Goal: Task Accomplishment & Management: Use online tool/utility

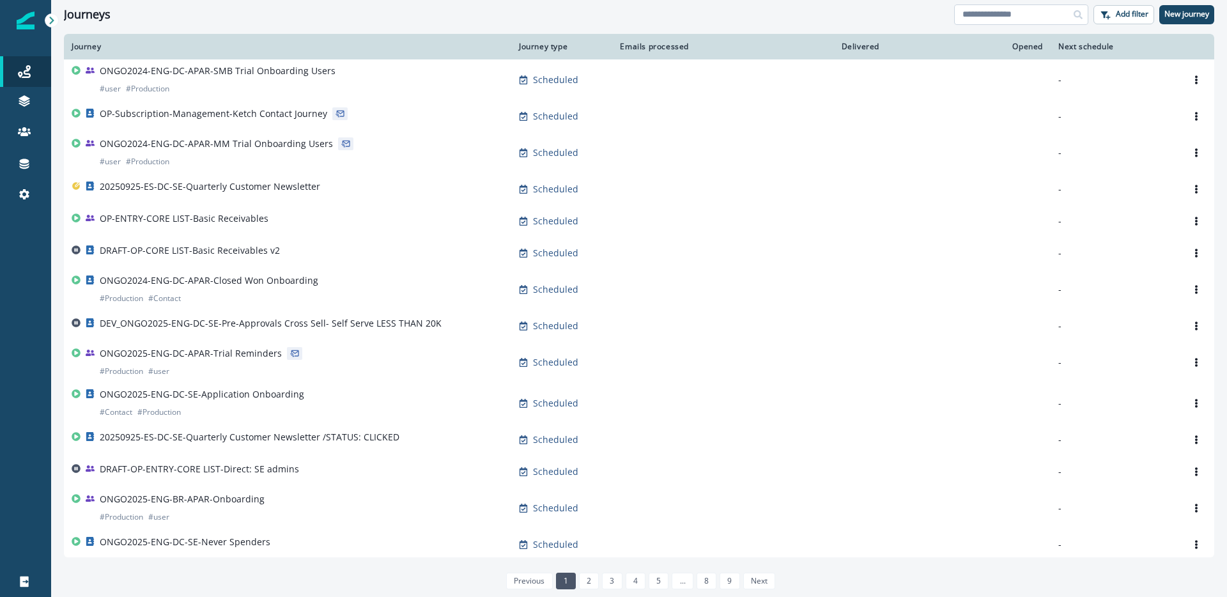
click at [1052, 13] on input at bounding box center [1021, 14] width 134 height 20
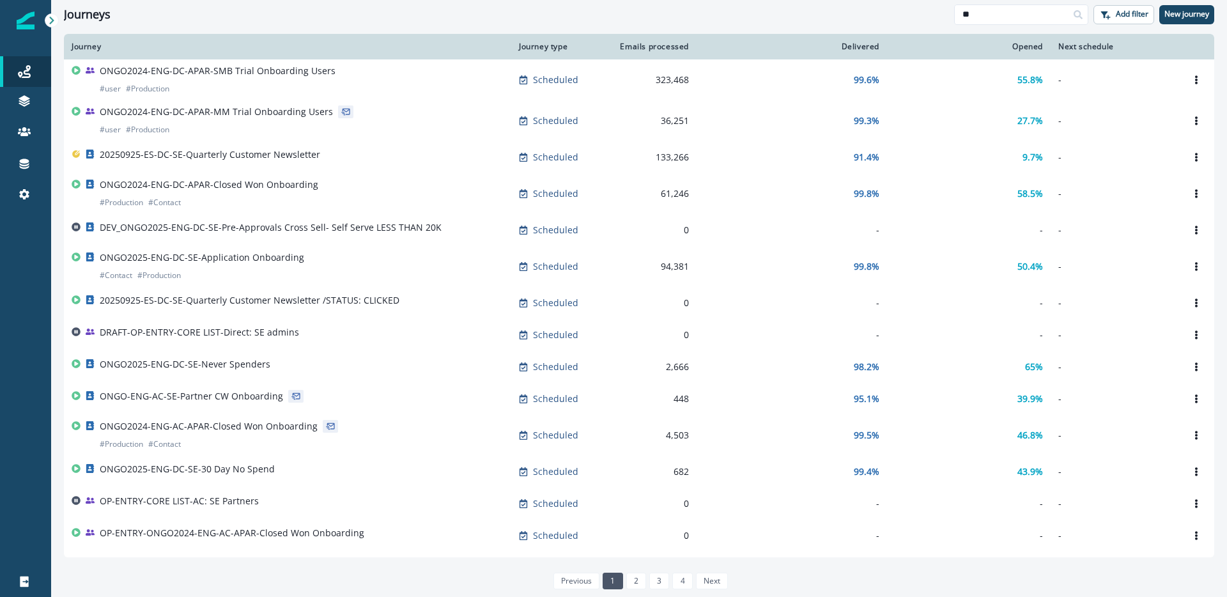
drag, startPoint x: 981, startPoint y: 17, endPoint x: 941, endPoint y: 17, distance: 40.9
click at [941, 17] on div "Journeys ** Add filter New journey" at bounding box center [639, 14] width 1176 height 29
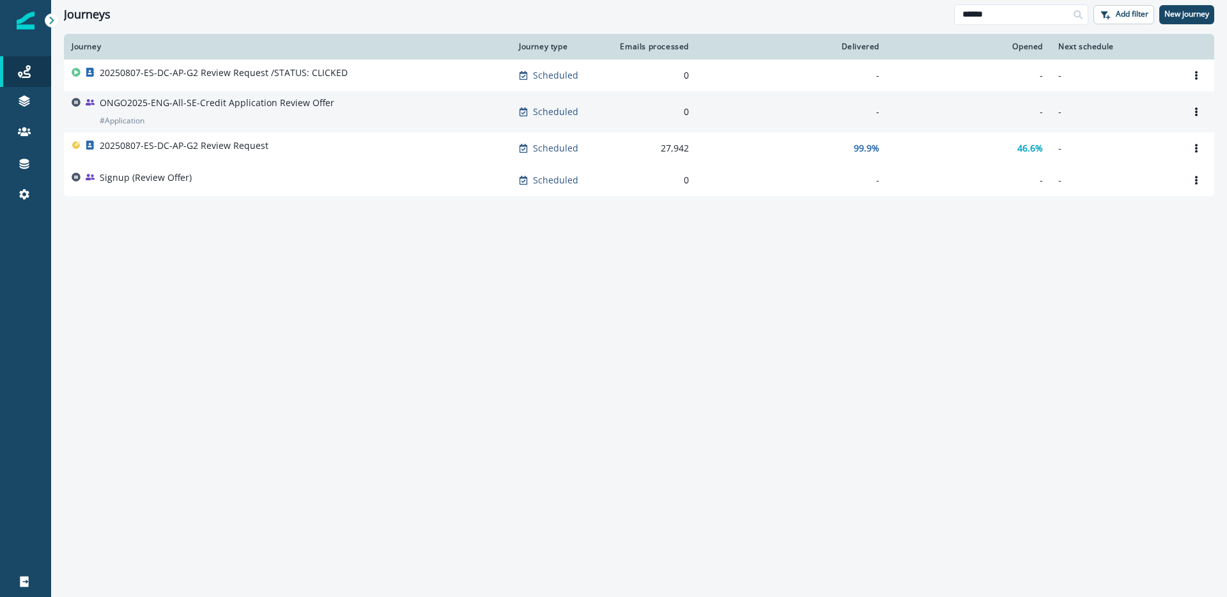
type input "******"
click at [395, 105] on div "ONGO2025-ENG-All-SE-Credit Application Review Offer # Application" at bounding box center [288, 111] width 432 height 31
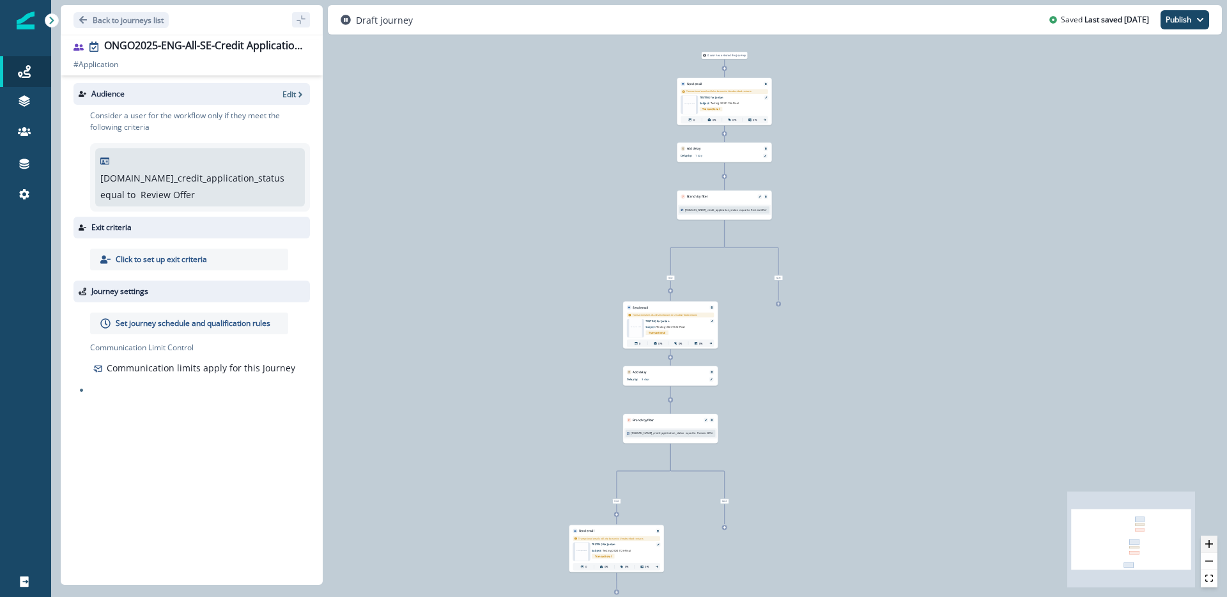
click at [1208, 542] on icon "zoom in" at bounding box center [1209, 544] width 8 height 8
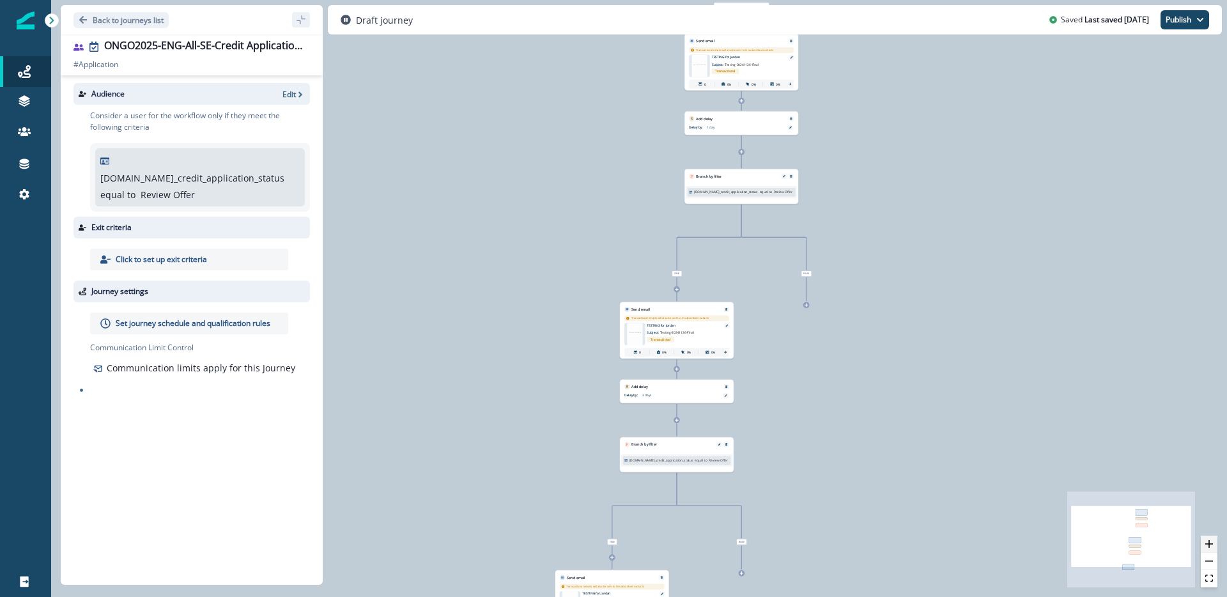
click at [1208, 542] on icon "zoom in" at bounding box center [1209, 544] width 8 height 8
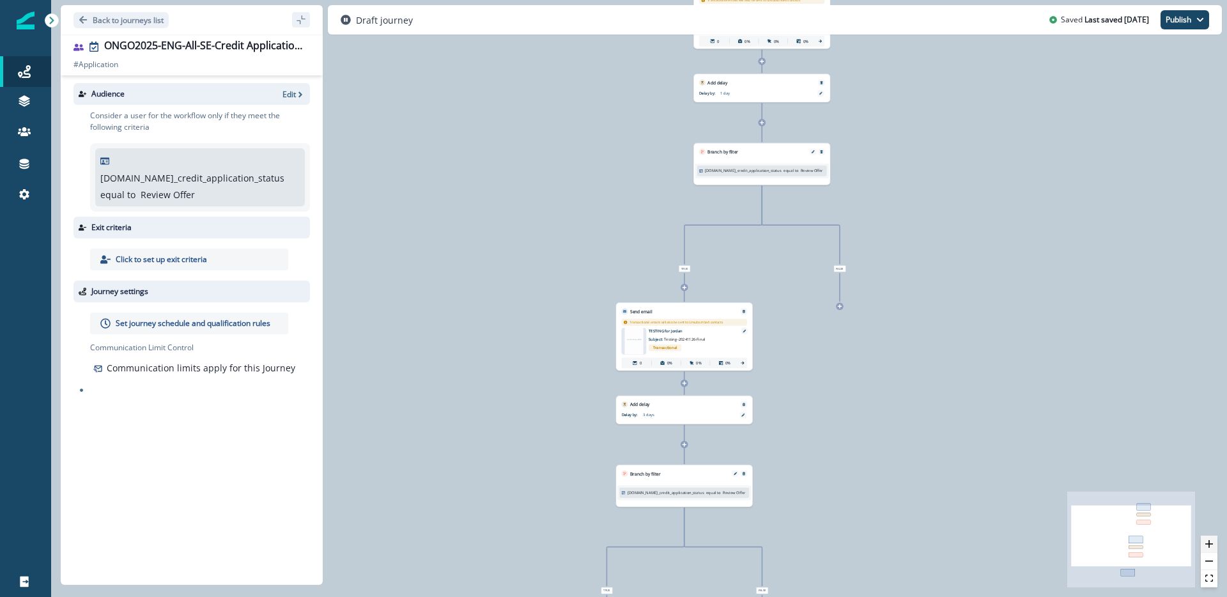
click at [1208, 542] on icon "zoom in" at bounding box center [1209, 544] width 8 height 8
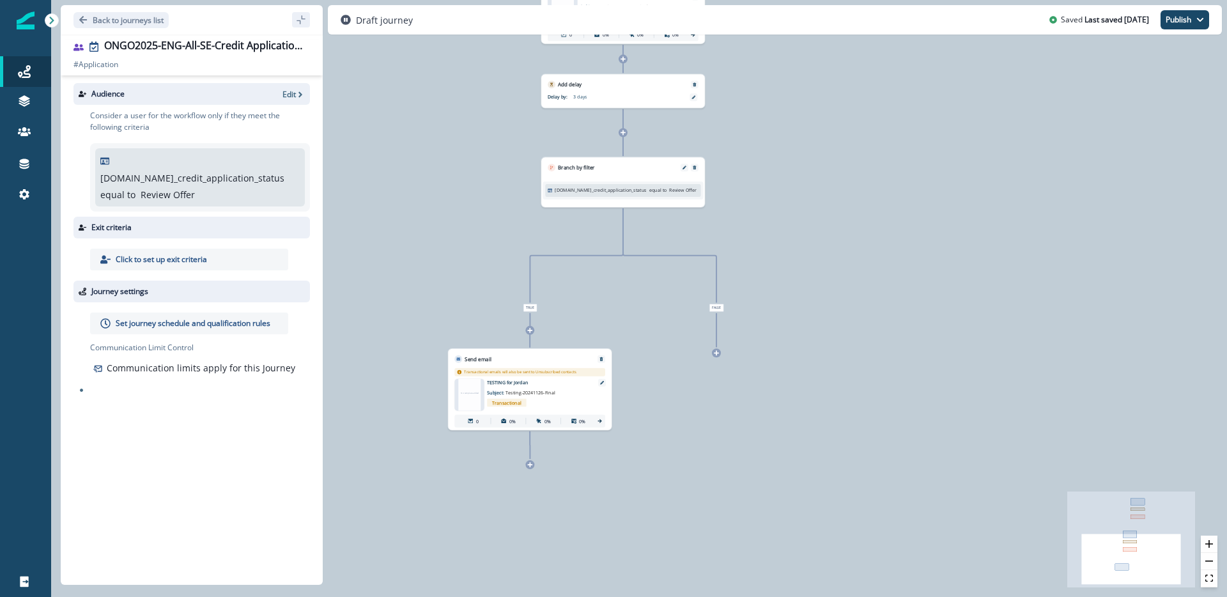
click at [169, 318] on p "Set journey schedule and qualification rules" at bounding box center [193, 324] width 155 height 12
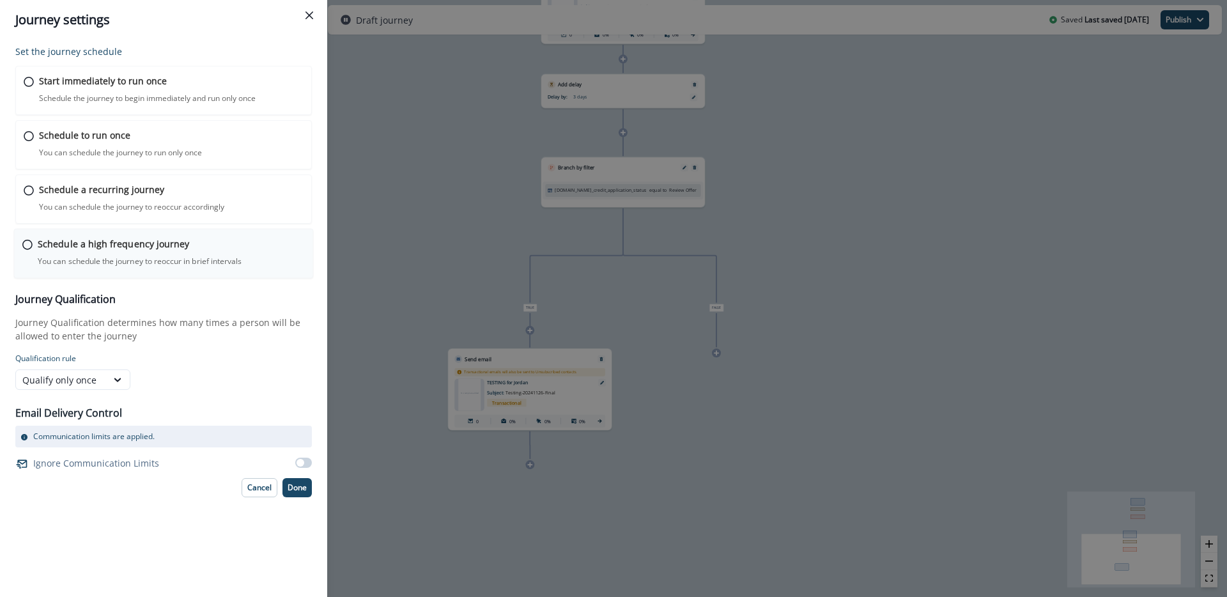
click at [211, 250] on div "Schedule a high frequency journey You can schedule the journey to reoccur in br…" at bounding box center [171, 252] width 267 height 30
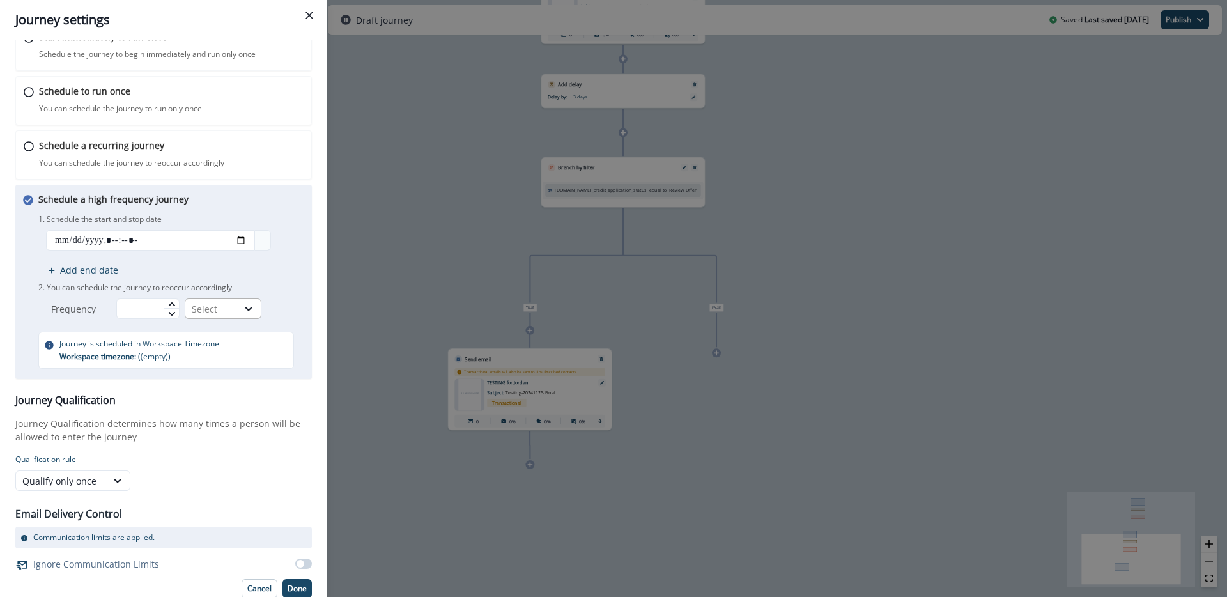
scroll to position [50, 0]
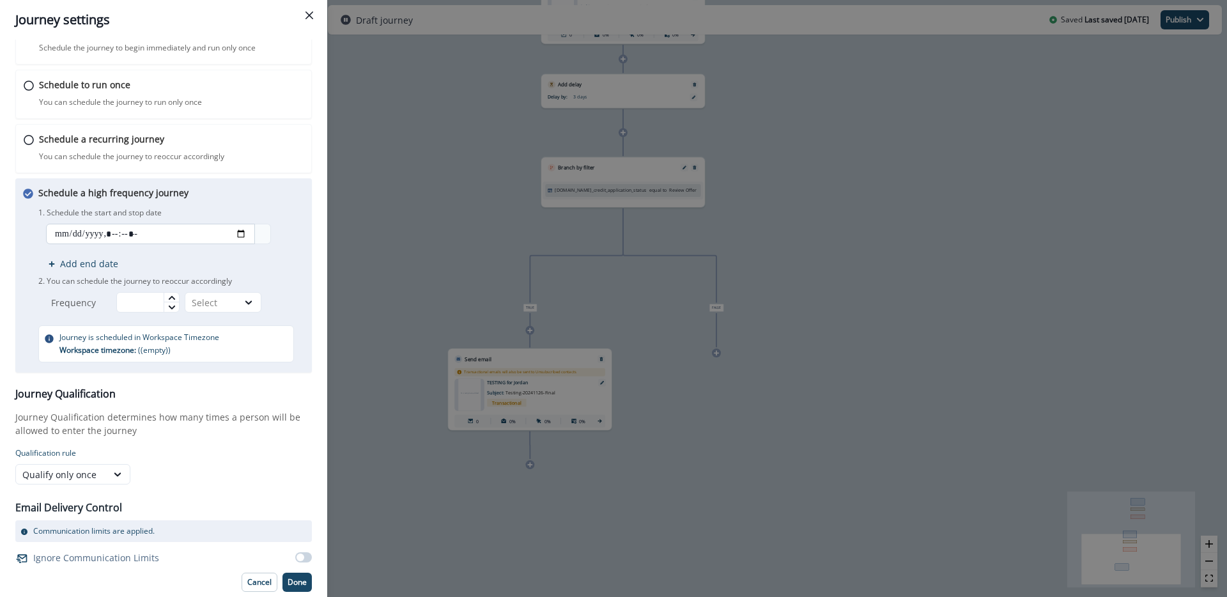
click at [206, 234] on input "datetime-local" at bounding box center [150, 234] width 209 height 20
click at [232, 233] on input "datetime-local" at bounding box center [150, 234] width 209 height 20
type input "**********"
click at [225, 460] on form "Qualification rule Qualify only once" at bounding box center [163, 465] width 296 height 37
click at [234, 233] on input "datetime-local" at bounding box center [150, 234] width 209 height 20
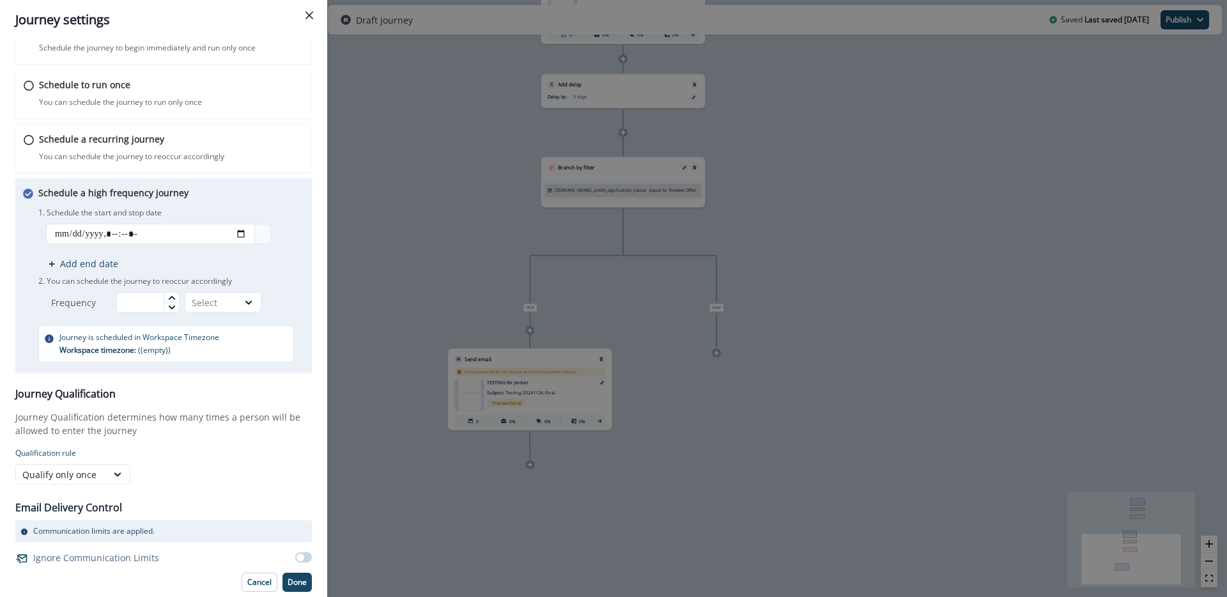
click at [224, 456] on p "Qualification rule" at bounding box center [163, 453] width 296 height 12
click at [173, 296] on icon at bounding box center [171, 297] width 6 height 4
type input "**"
click at [215, 292] on div "Select" at bounding box center [223, 302] width 77 height 20
click at [217, 330] on div "Minutes" at bounding box center [223, 332] width 77 height 24
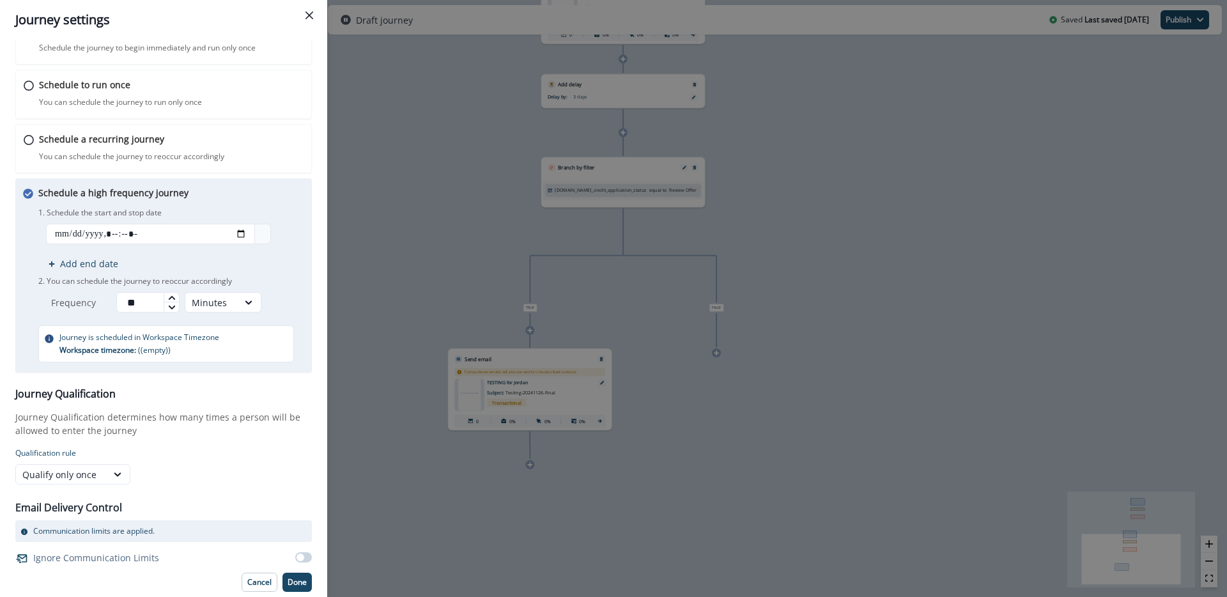
click at [282, 274] on div "1. Schedule the start and stop date Add end date 2. You can schedule the journe…" at bounding box center [171, 258] width 266 height 108
click at [144, 427] on p "Journey Qualification determines how many times a person will be allowed to ent…" at bounding box center [163, 423] width 296 height 27
click at [84, 475] on div "Qualify only once" at bounding box center [61, 474] width 78 height 13
click at [95, 521] on div "Qualify once every" at bounding box center [72, 528] width 115 height 24
click at [168, 472] on input "text" at bounding box center [164, 474] width 58 height 20
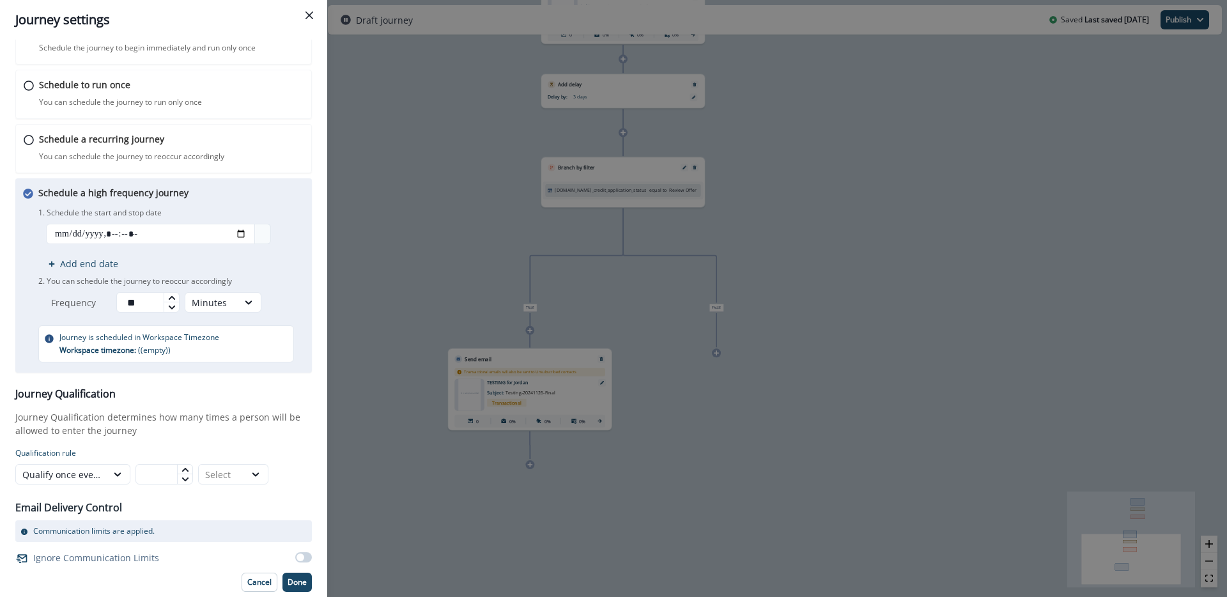
type input "*"
click at [187, 470] on icon at bounding box center [184, 470] width 6 height 4
click at [242, 470] on div "Select" at bounding box center [222, 474] width 46 height 16
click at [230, 502] on div "Days" at bounding box center [233, 504] width 70 height 24
click at [226, 474] on div "Days" at bounding box center [221, 474] width 33 height 13
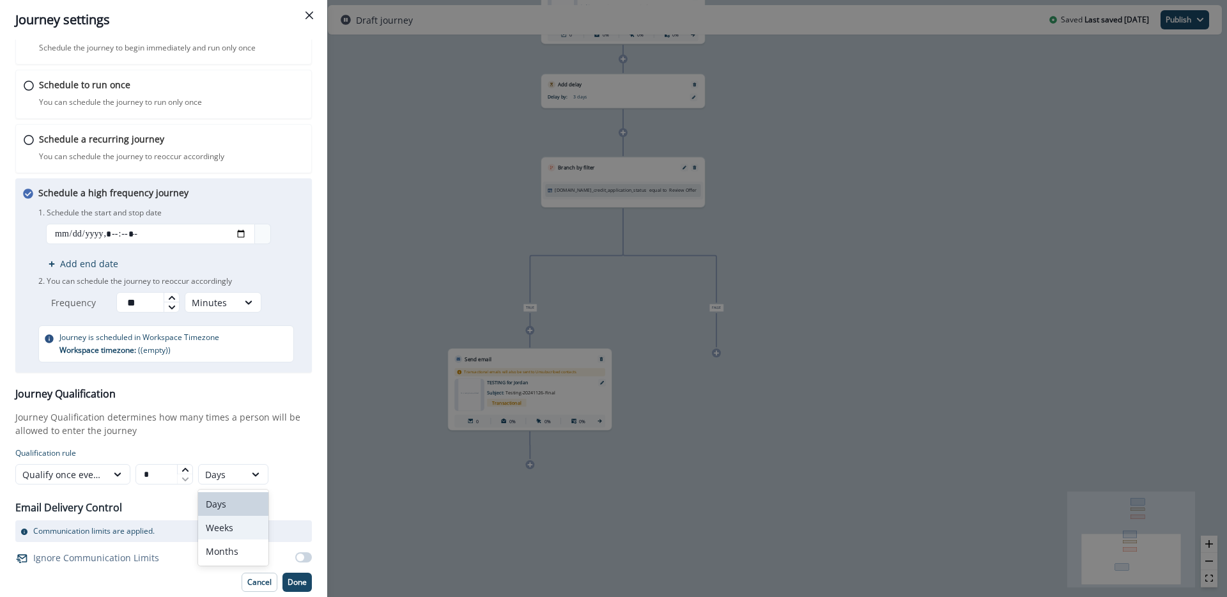
click at [231, 519] on div "Weeks" at bounding box center [233, 528] width 70 height 24
click at [215, 476] on div "Weeks" at bounding box center [221, 474] width 33 height 13
click at [273, 435] on p "Journey Qualification determines how many times a person will be allowed to ent…" at bounding box center [163, 423] width 296 height 27
click at [296, 556] on span at bounding box center [300, 557] width 8 height 8
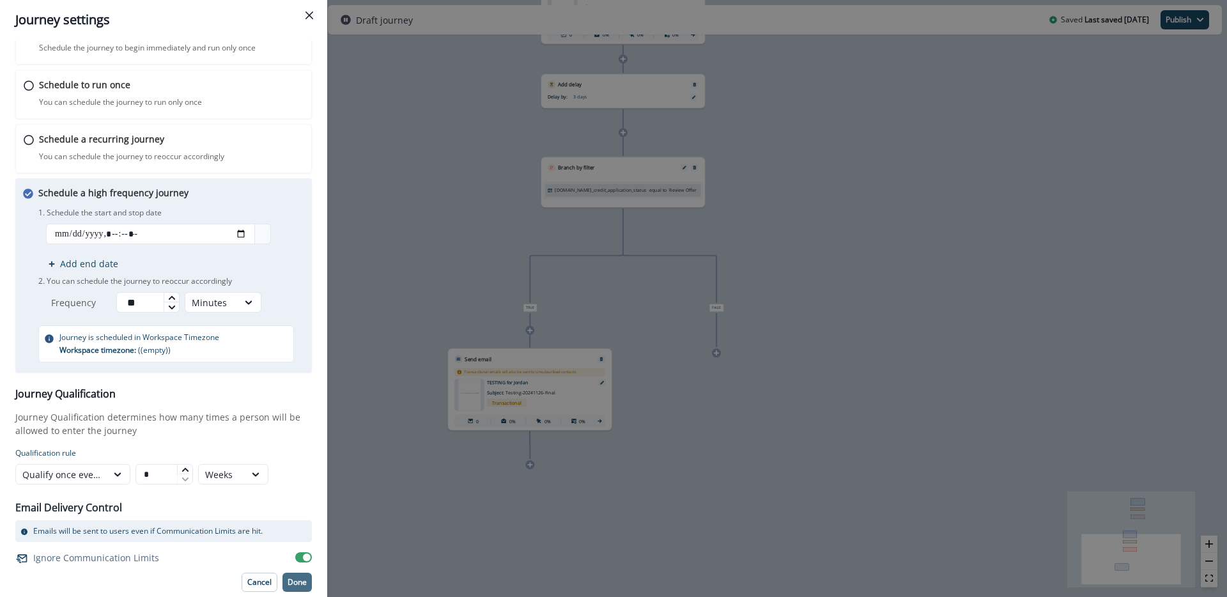
click at [289, 581] on p "Done" at bounding box center [297, 582] width 19 height 9
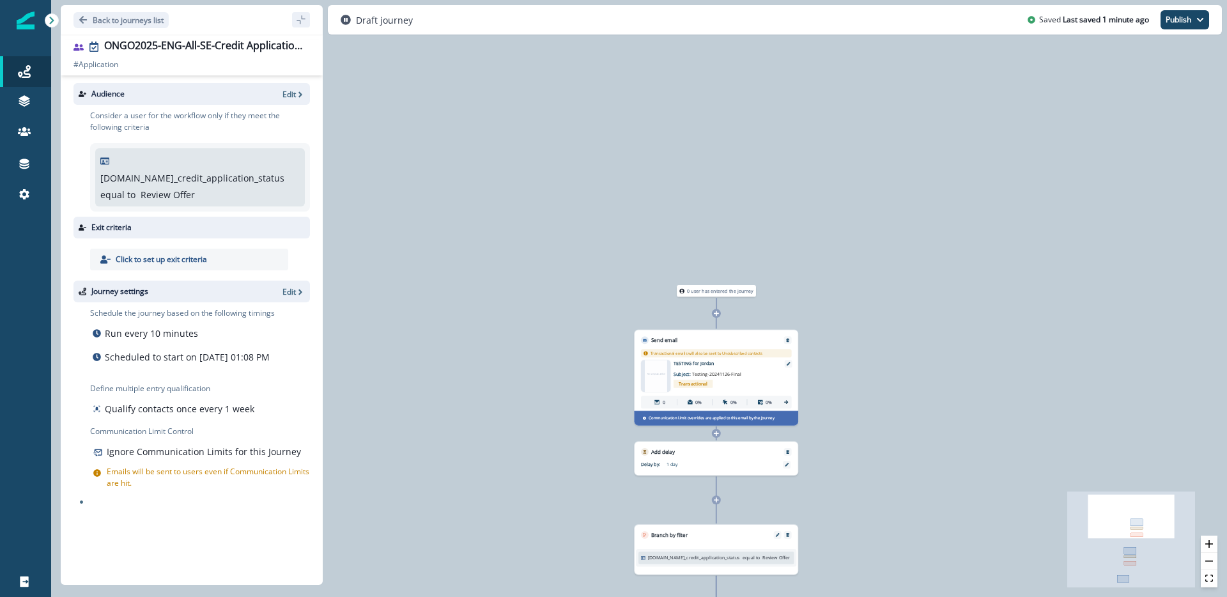
click at [718, 313] on icon at bounding box center [716, 313] width 5 height 5
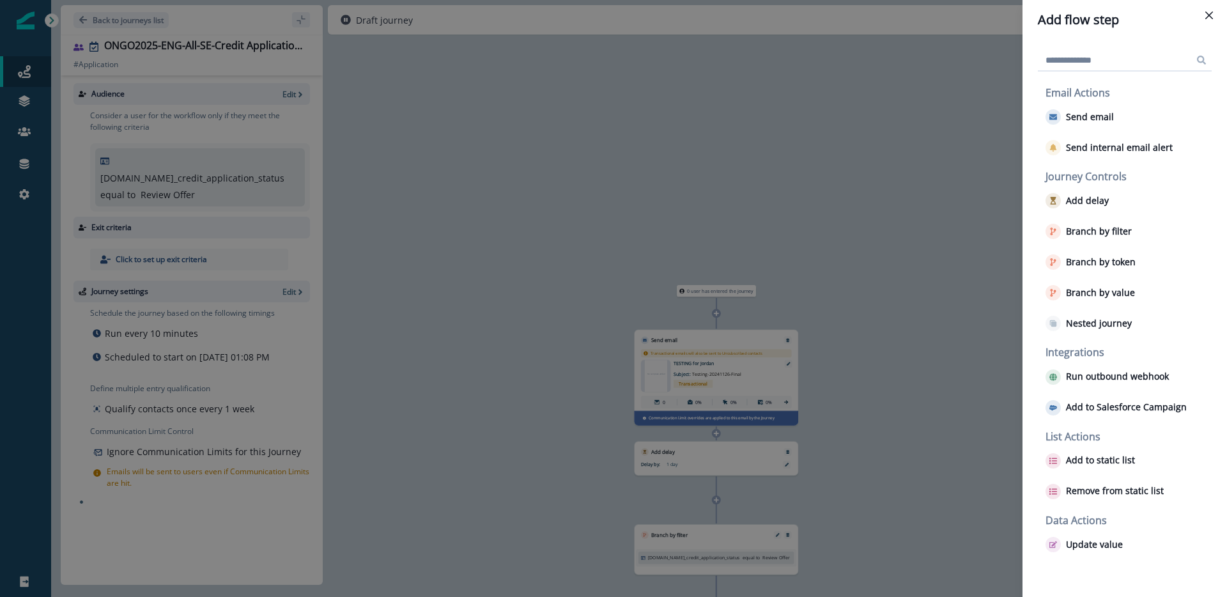
click at [904, 299] on div "Add flow step Email Actions Send email Send internal email alert Journey Contro…" at bounding box center [613, 298] width 1227 height 597
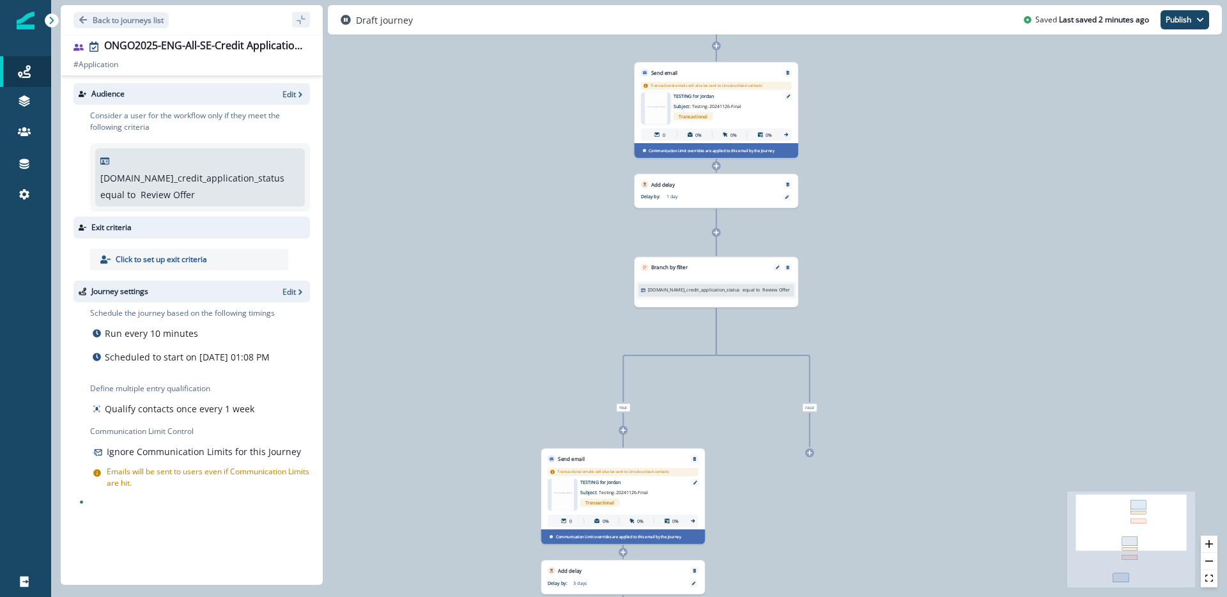
click at [717, 233] on icon at bounding box center [716, 232] width 6 height 6
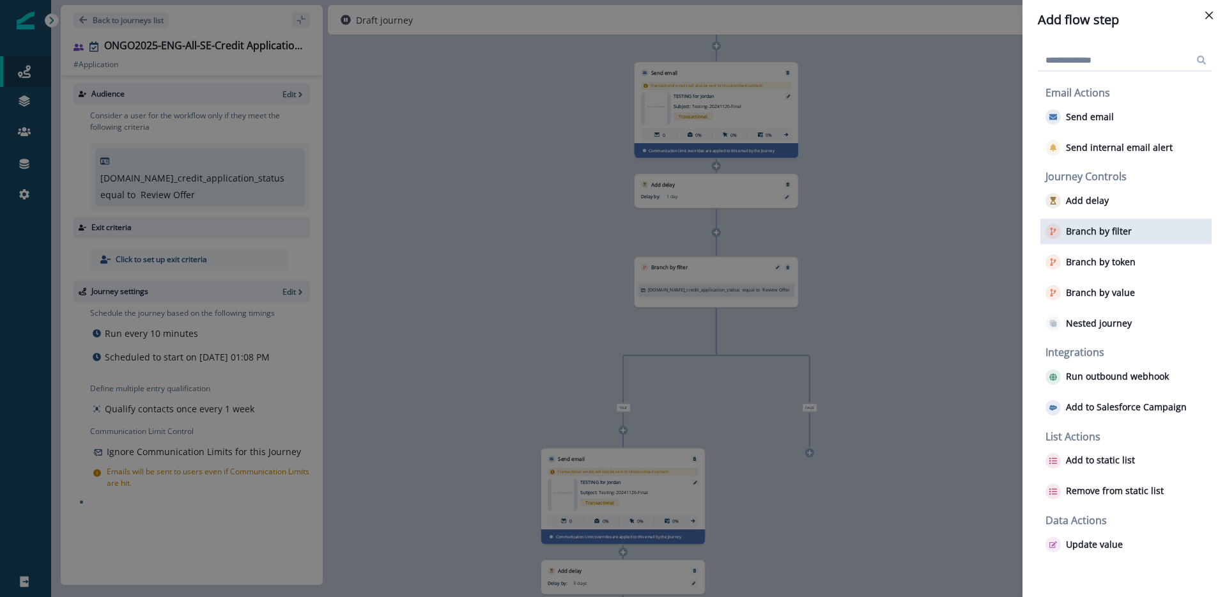
click at [1117, 227] on p "Branch by filter" at bounding box center [1099, 231] width 66 height 11
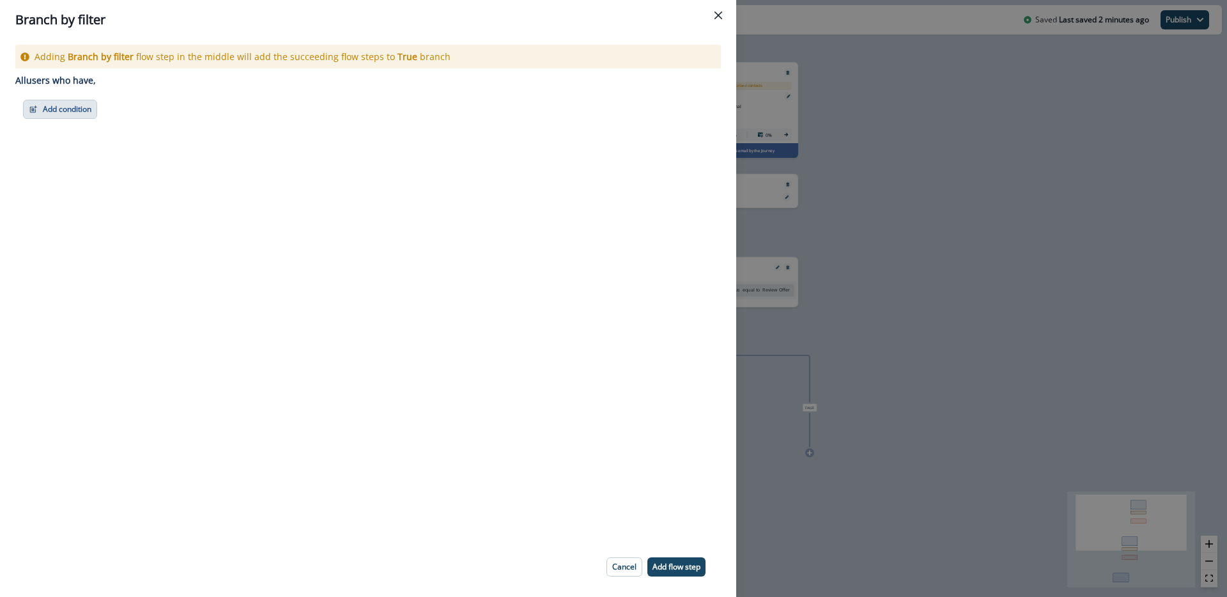
click at [77, 109] on button "Add condition" at bounding box center [60, 109] width 74 height 19
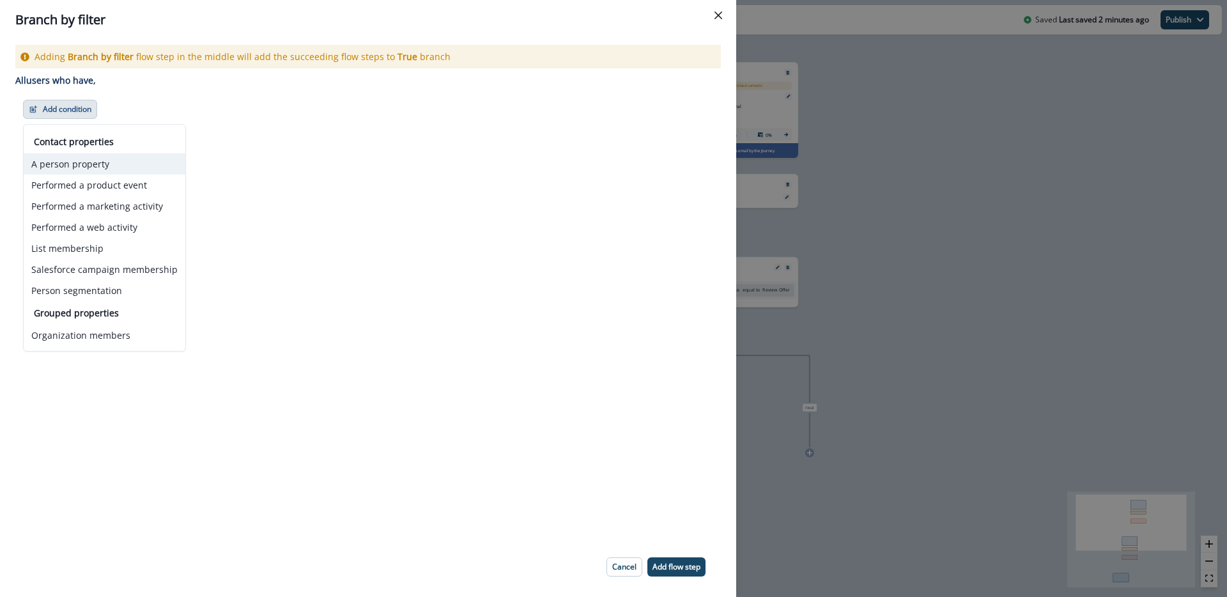
click at [100, 168] on button "A person property" at bounding box center [105, 163] width 162 height 21
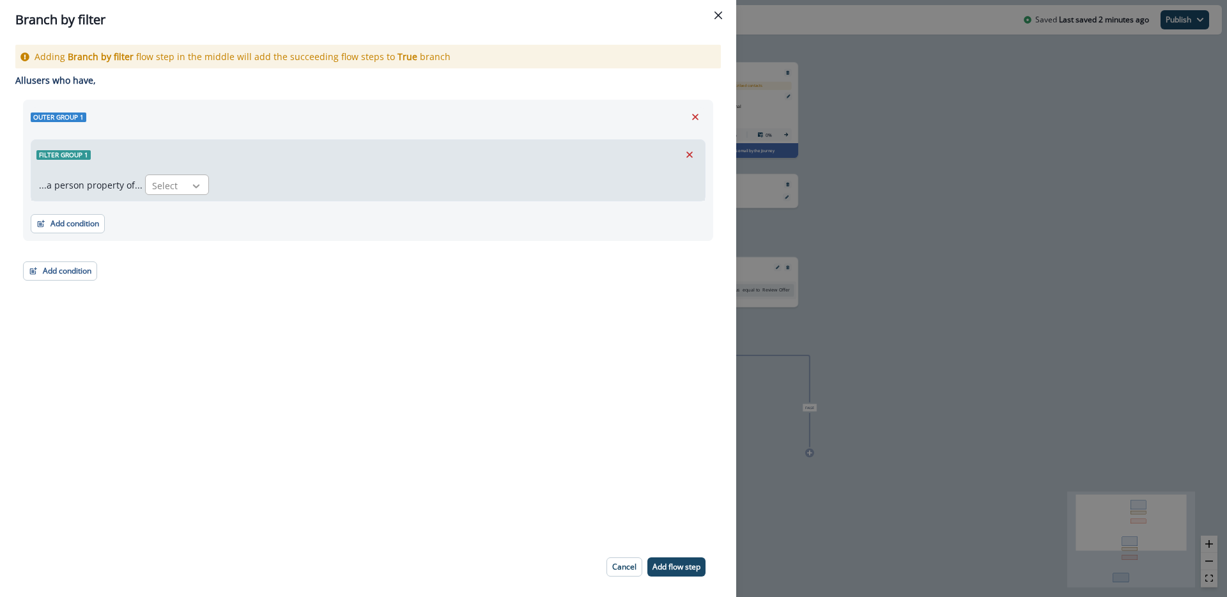
click at [185, 190] on div at bounding box center [196, 186] width 22 height 13
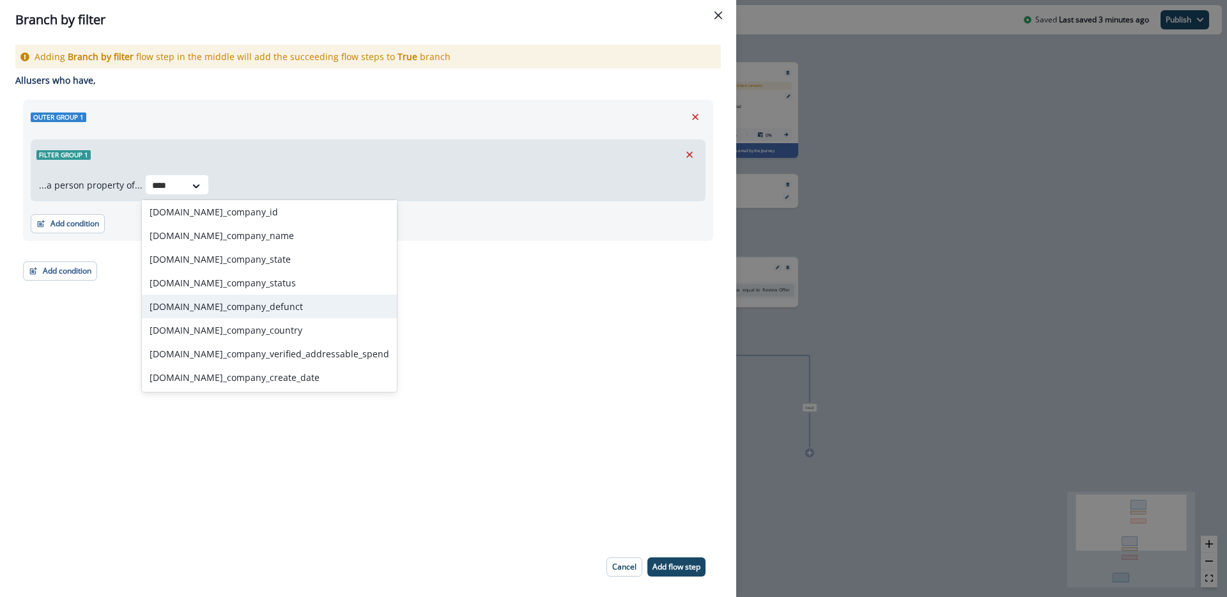
scroll to position [0, 0]
type input "****"
click at [443, 349] on div "Adding Branch by filter flow step in the middle will add the succeeding flow st…" at bounding box center [368, 288] width 736 height 497
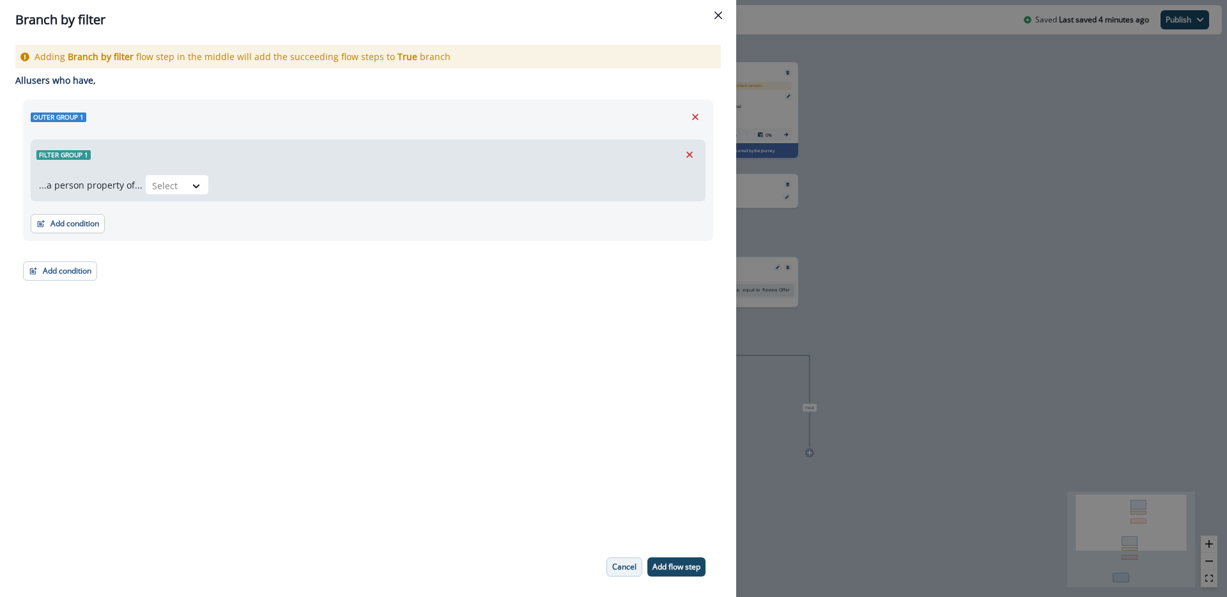
click at [617, 570] on p "Cancel" at bounding box center [624, 566] width 24 height 9
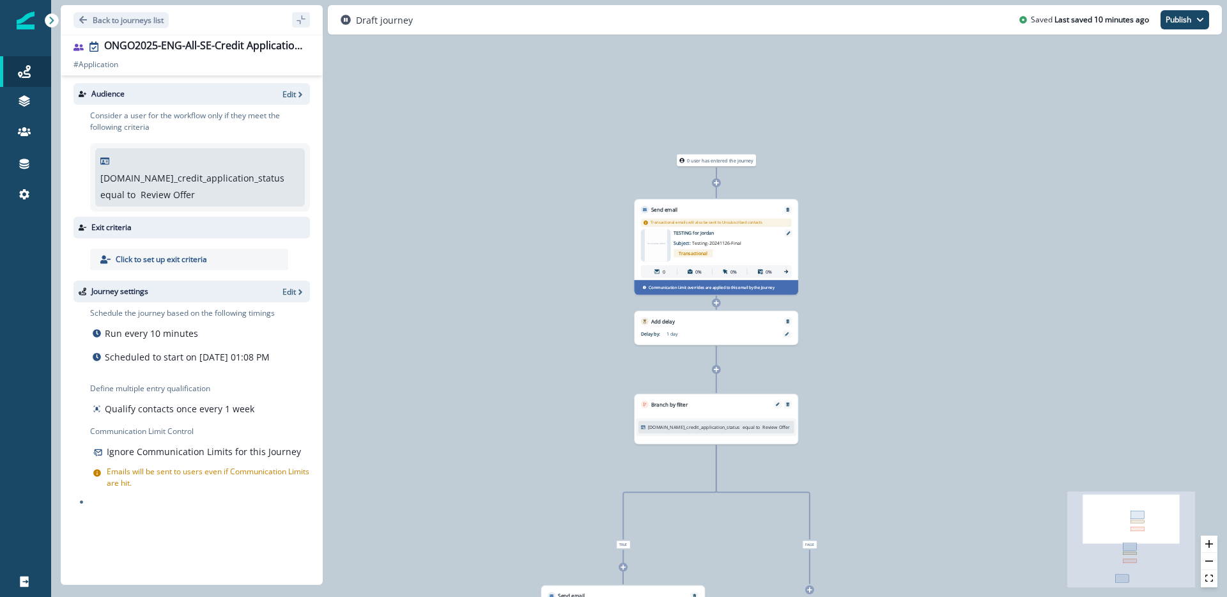
click at [718, 182] on icon at bounding box center [716, 182] width 5 height 5
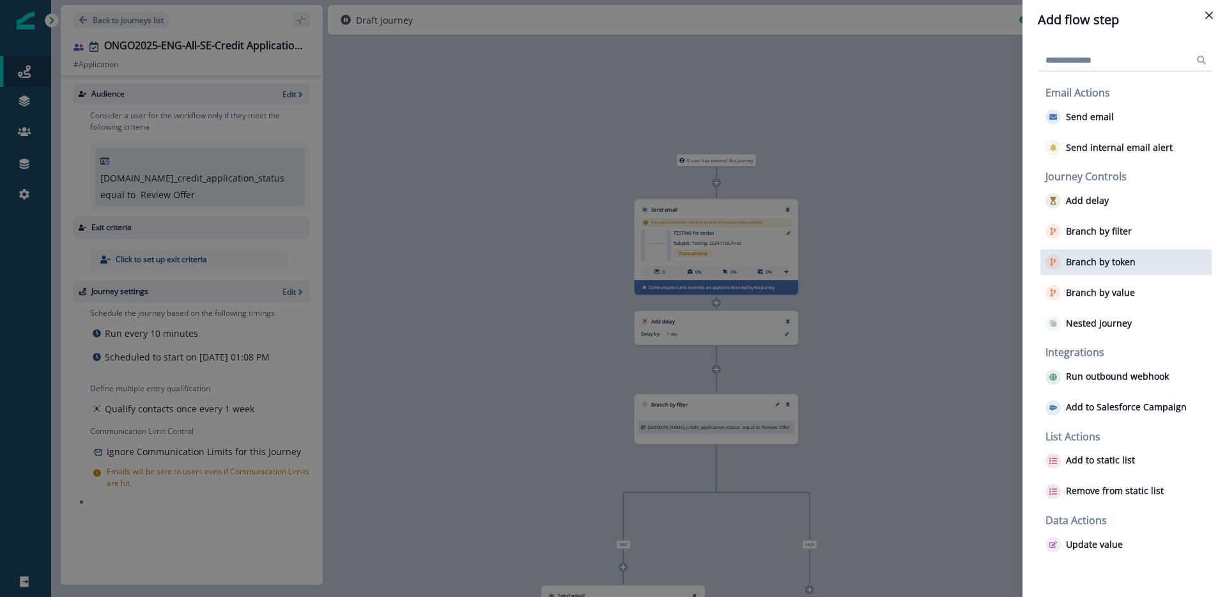
click at [1096, 265] on p "Branch by token" at bounding box center [1101, 262] width 70 height 11
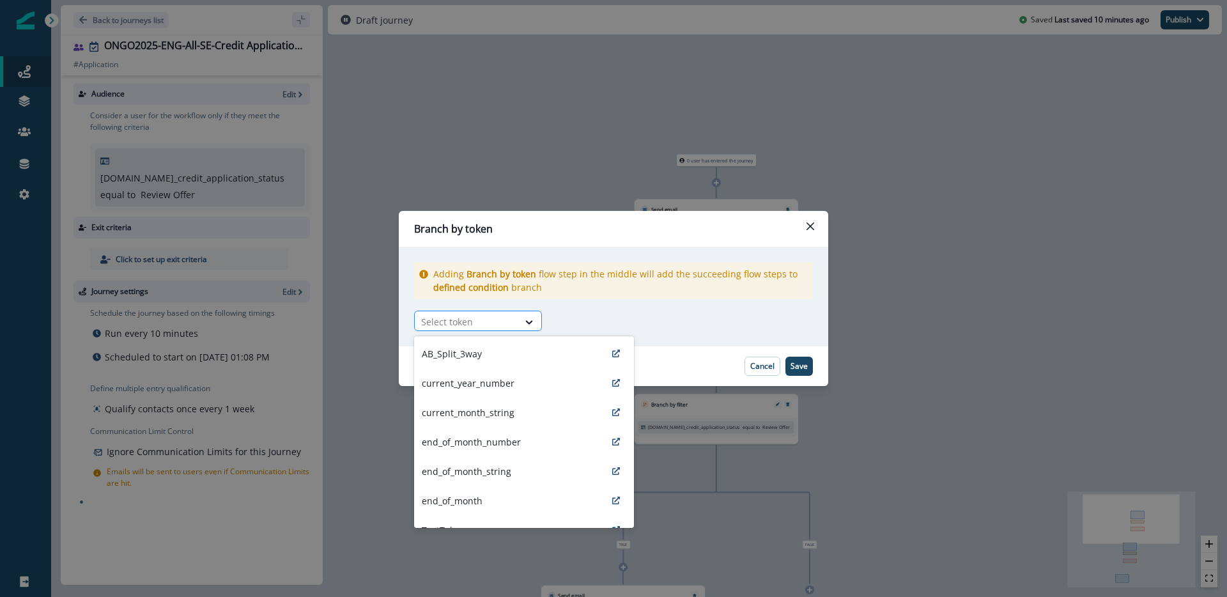
click at [514, 317] on div "Select token" at bounding box center [467, 321] width 104 height 21
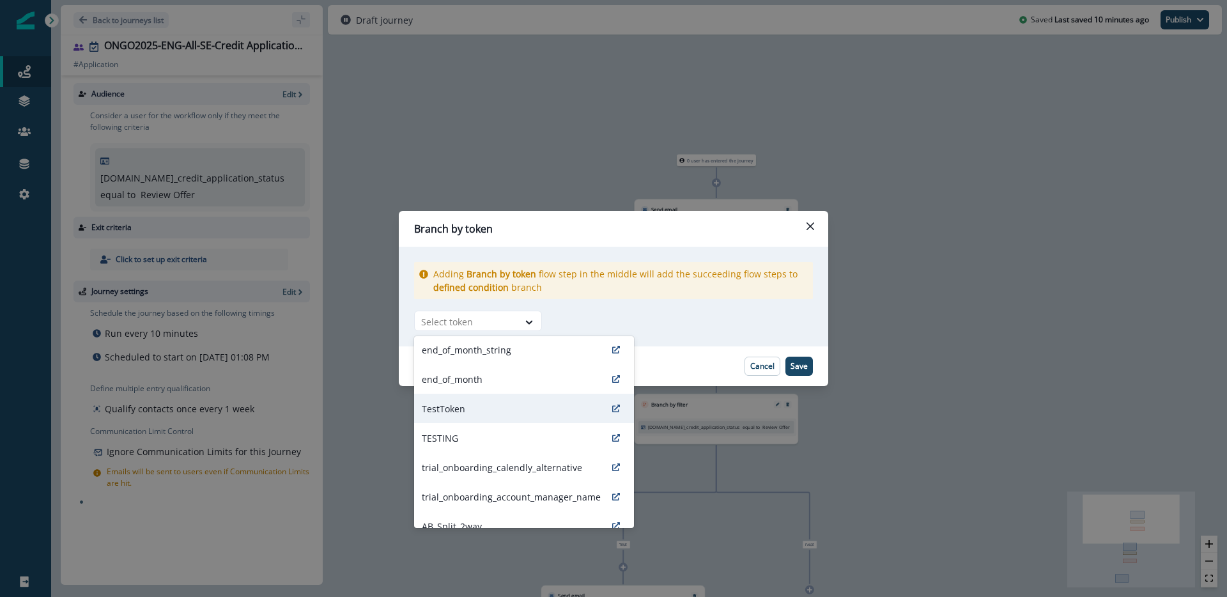
scroll to position [137, 0]
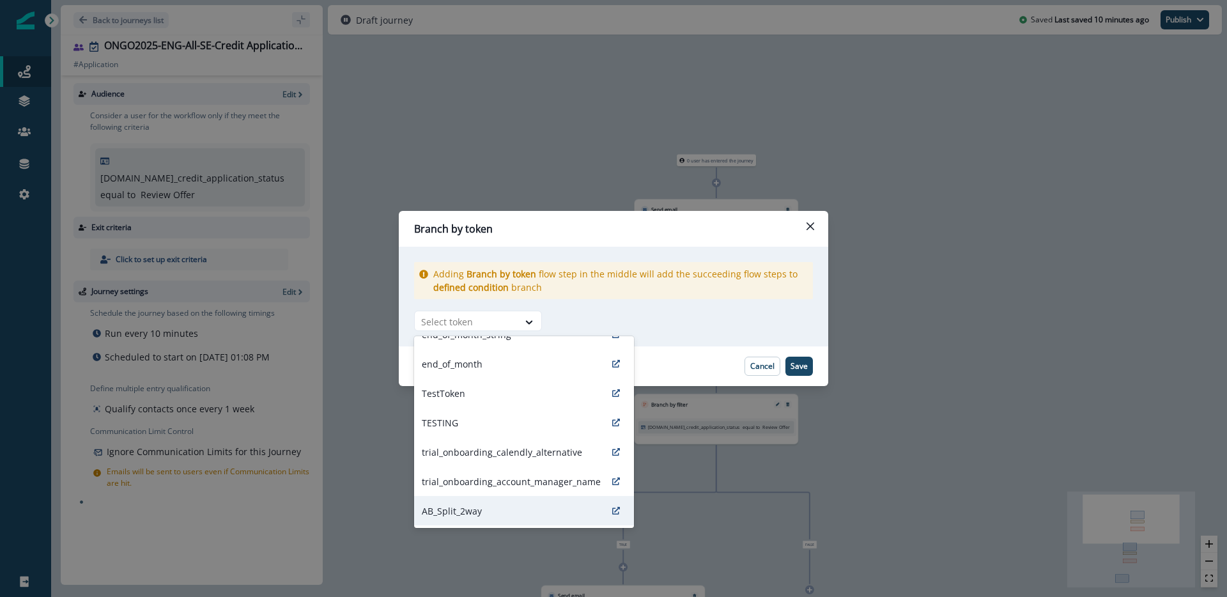
click at [486, 512] on div "AB_Split_2way" at bounding box center [524, 510] width 220 height 29
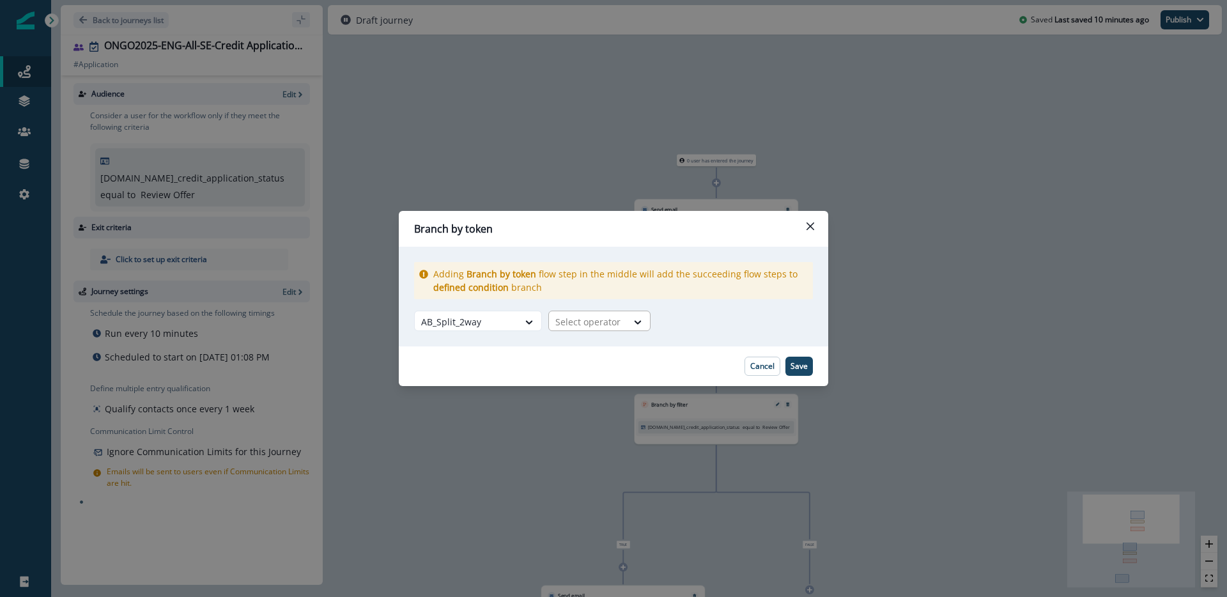
click at [610, 322] on div at bounding box center [587, 322] width 65 height 16
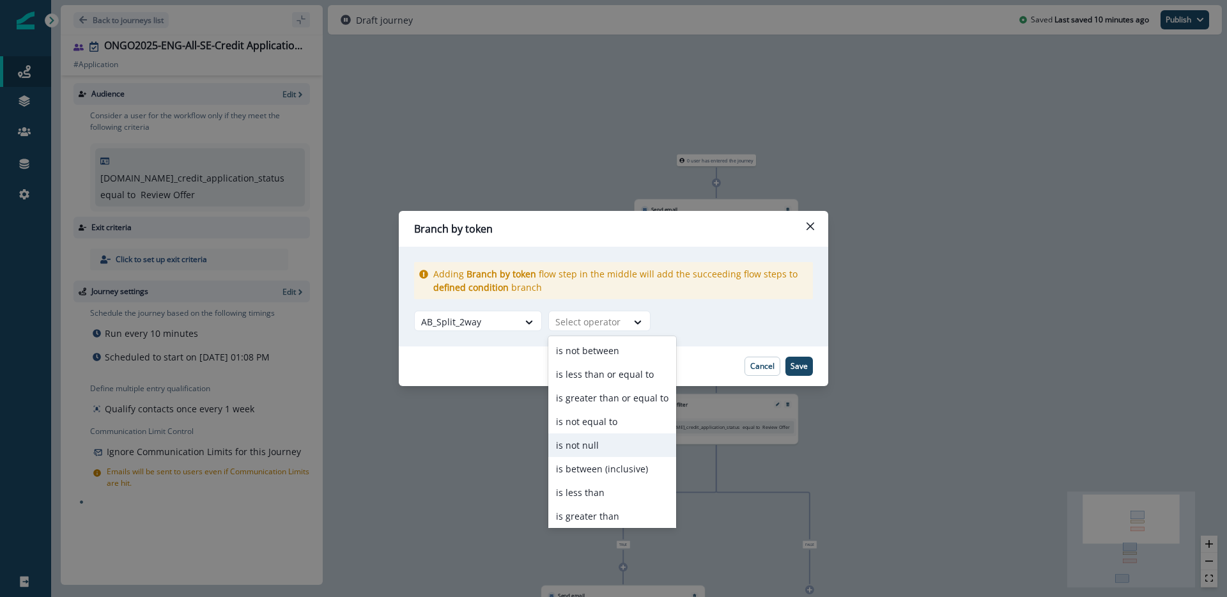
scroll to position [50, 0]
click at [613, 486] on div "is equal to" at bounding box center [612, 490] width 128 height 24
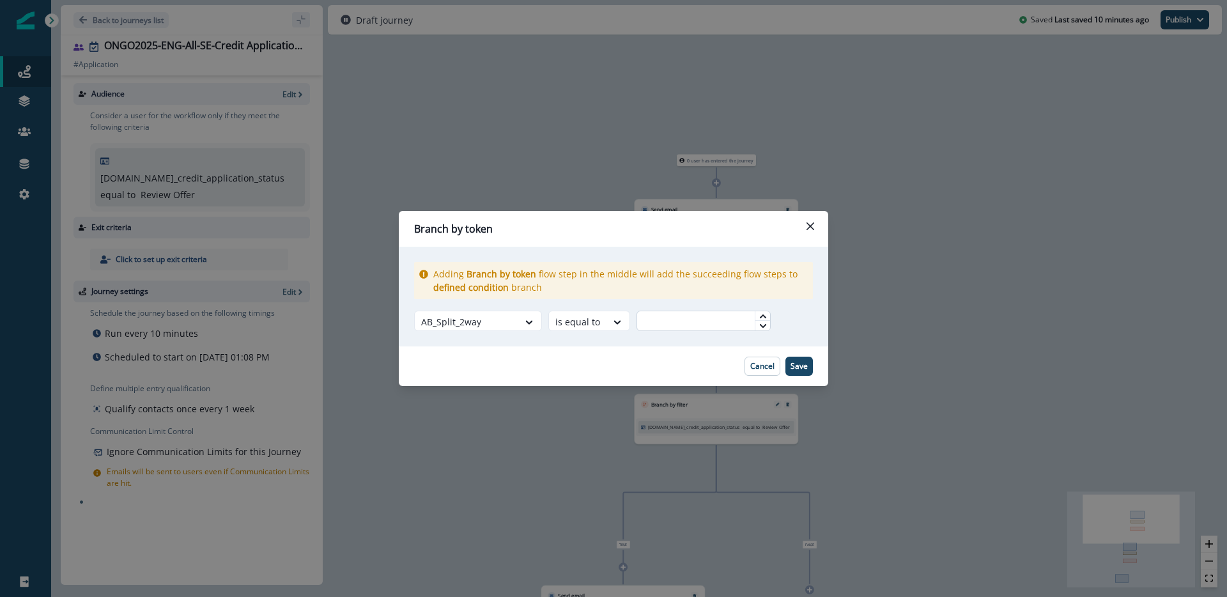
click at [696, 320] on input "text" at bounding box center [703, 321] width 134 height 20
type input "**"
click at [812, 320] on div "Adding Branch by token flow step in the middle will add the succeeding flow ste…" at bounding box center [613, 297] width 429 height 100
click at [796, 367] on p "Save" at bounding box center [798, 366] width 17 height 9
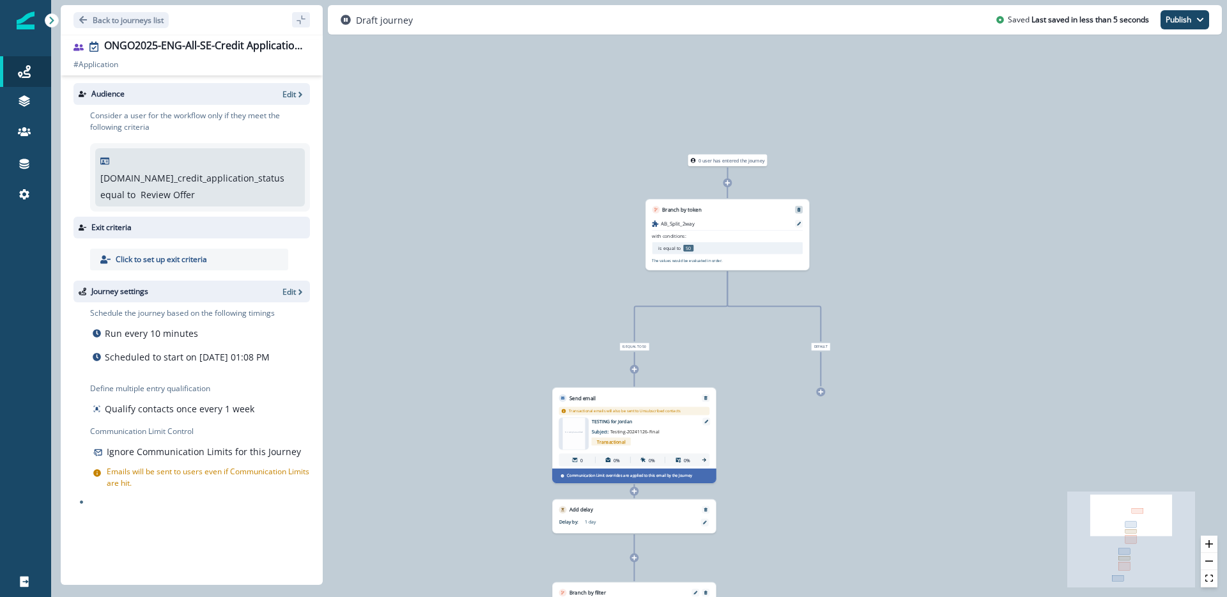
click at [797, 210] on icon "Remove" at bounding box center [798, 210] width 3 height 4
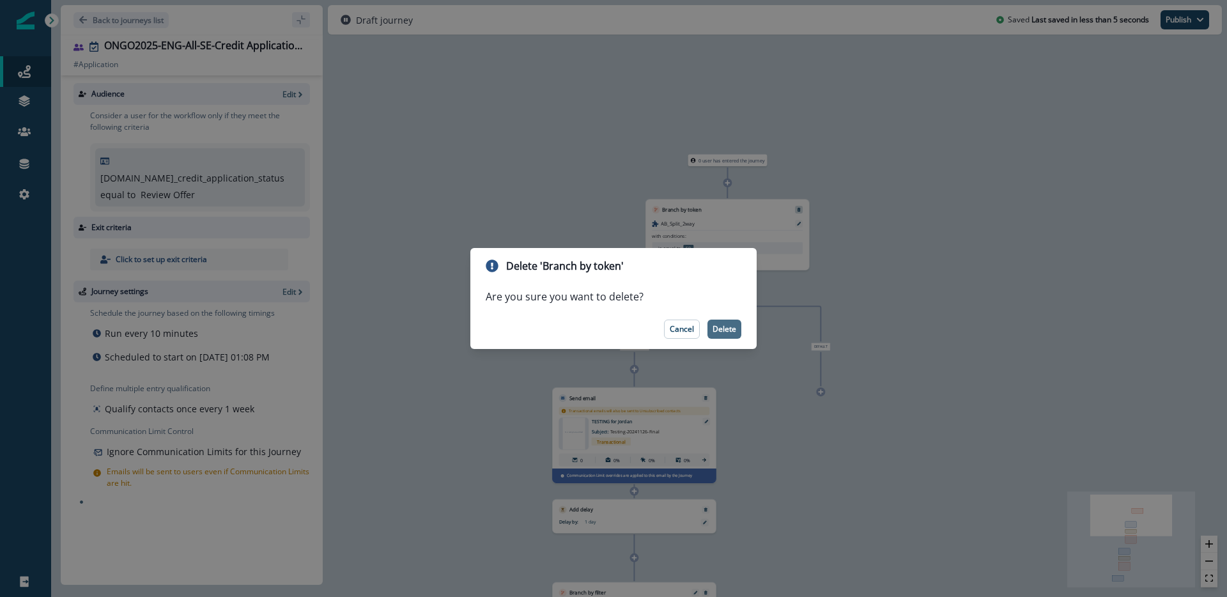
click at [728, 327] on p "Delete" at bounding box center [724, 329] width 24 height 9
